Goal: Task Accomplishment & Management: Use online tool/utility

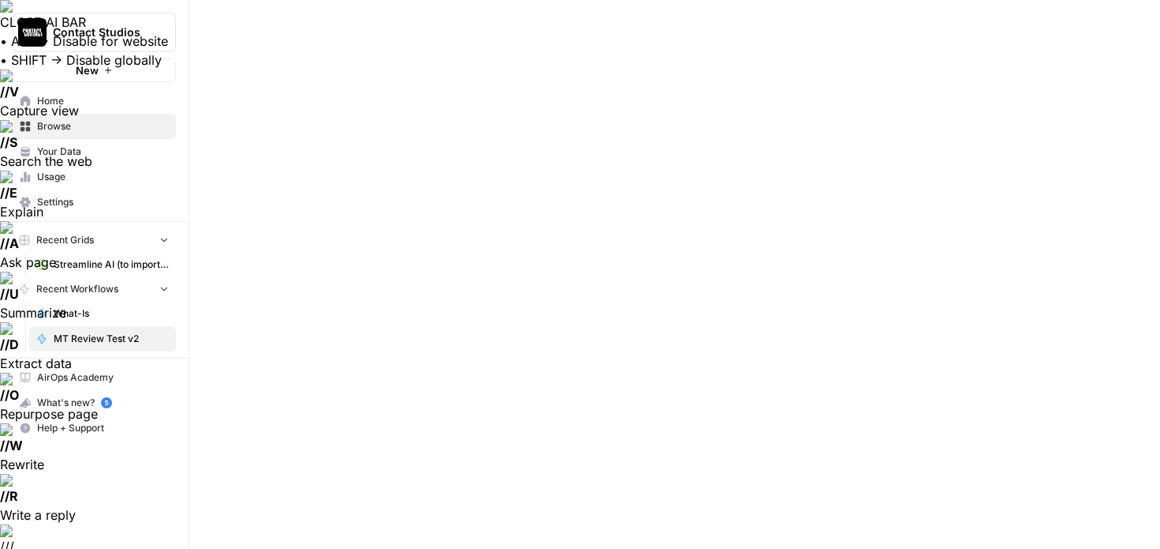
click at [63, 258] on span "Streamline AI (to import) - Streamline AI Import.csv" at bounding box center [111, 264] width 115 height 14
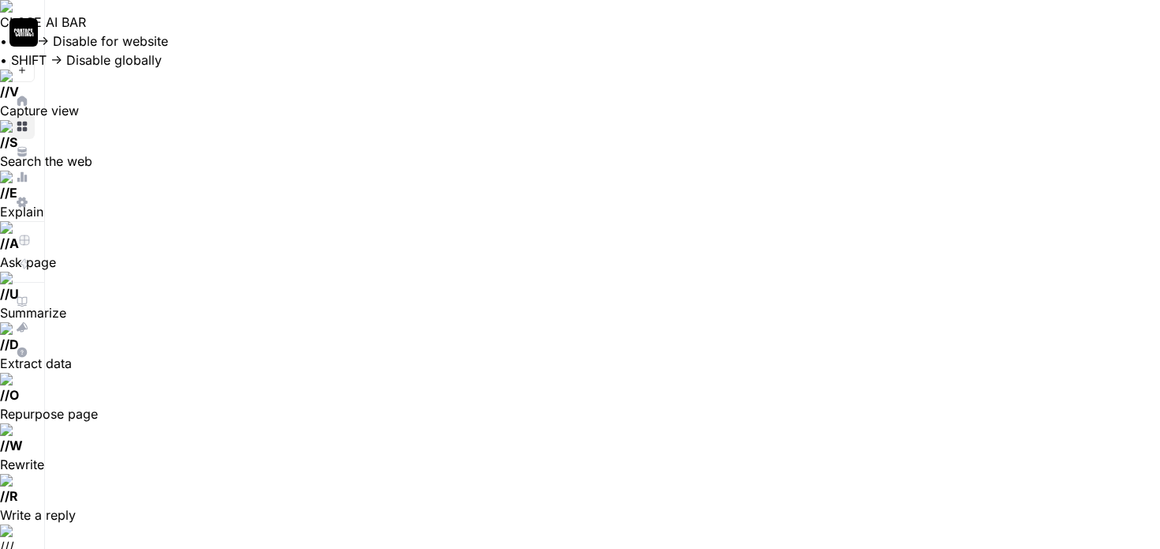
scroll to position [1856, 1055]
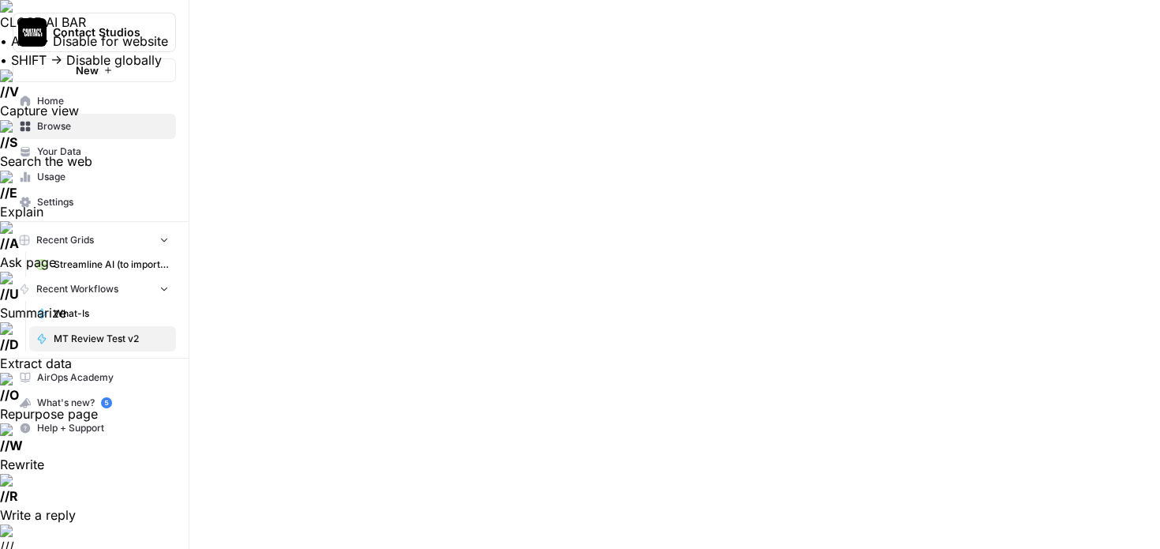
click at [54, 260] on span "Streamline AI (to import) - Streamline AI Import.csv" at bounding box center [111, 264] width 115 height 14
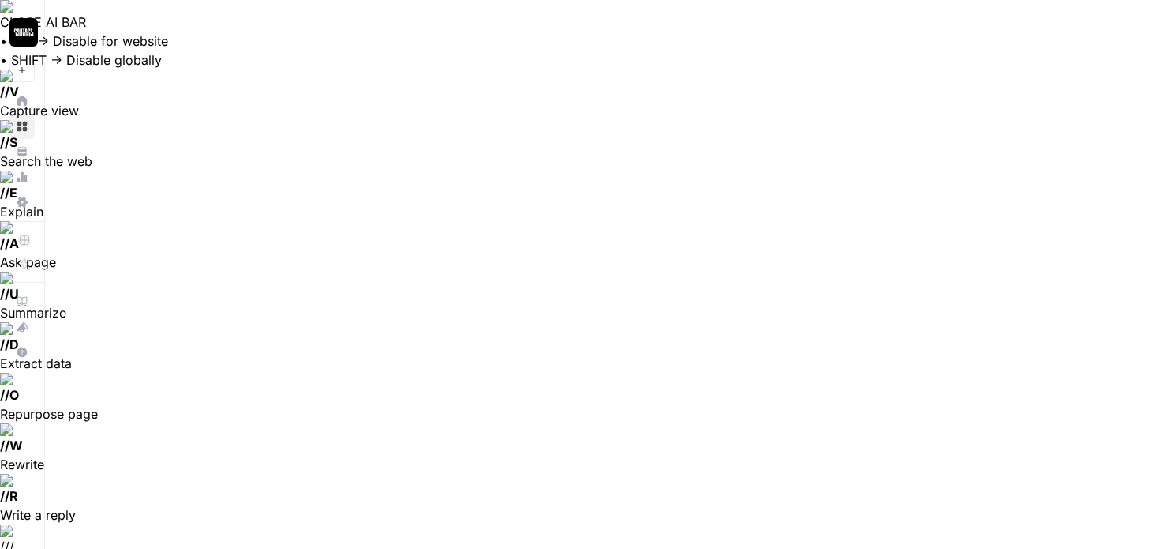
scroll to position [1991, 1055]
